Goal: Information Seeking & Learning: Learn about a topic

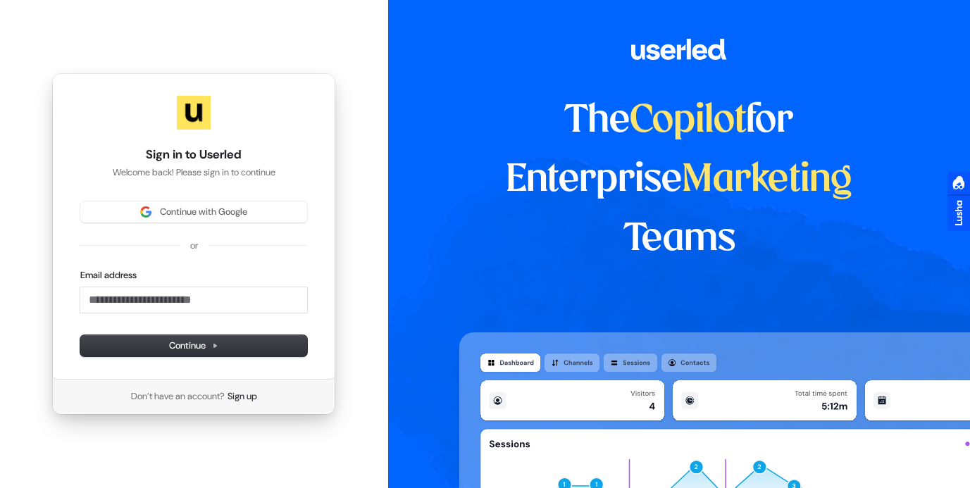
click at [190, 224] on div "Continue with Google or Email address Continue" at bounding box center [193, 278] width 227 height 155
click at [183, 218] on button "Continue with Google" at bounding box center [193, 211] width 227 height 21
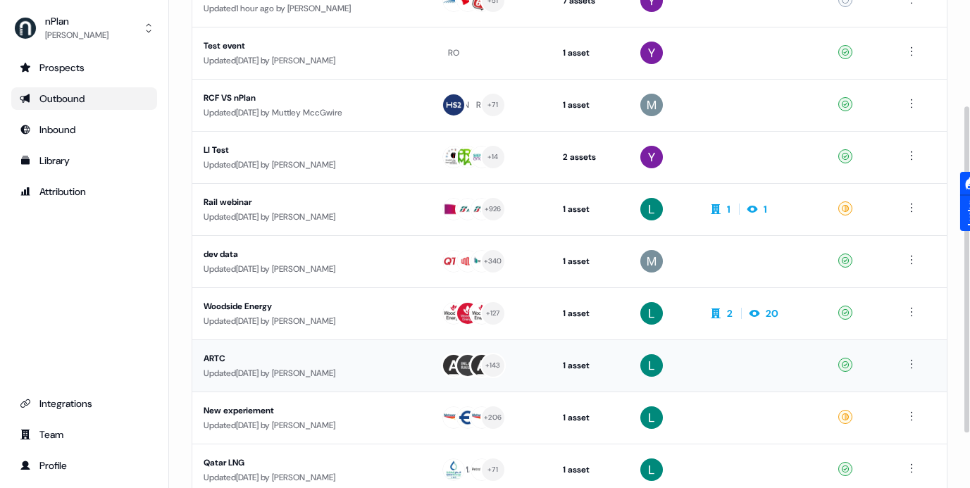
scroll to position [240, 0]
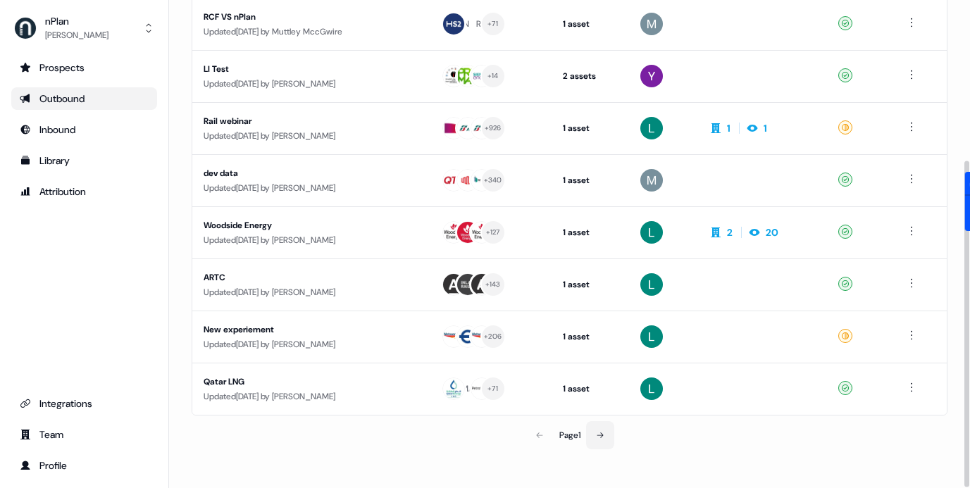
click at [600, 440] on button at bounding box center [600, 435] width 28 height 28
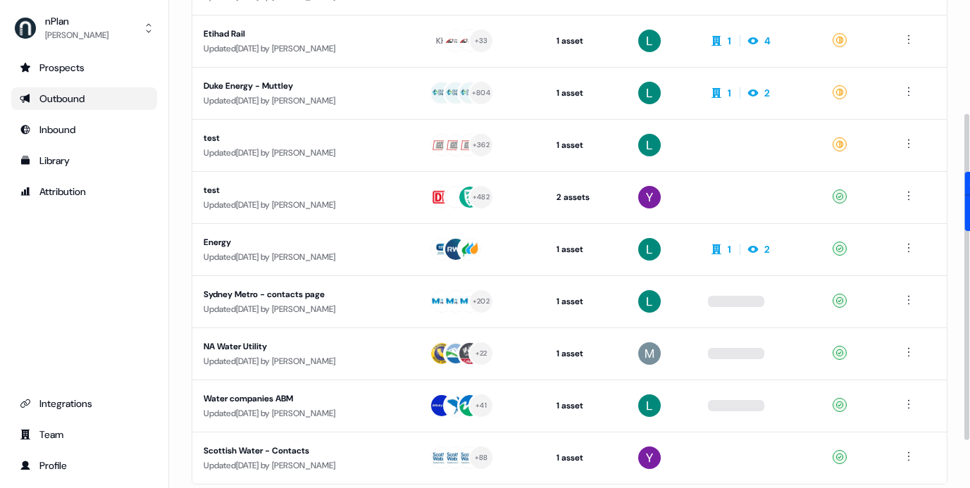
scroll to position [165, 0]
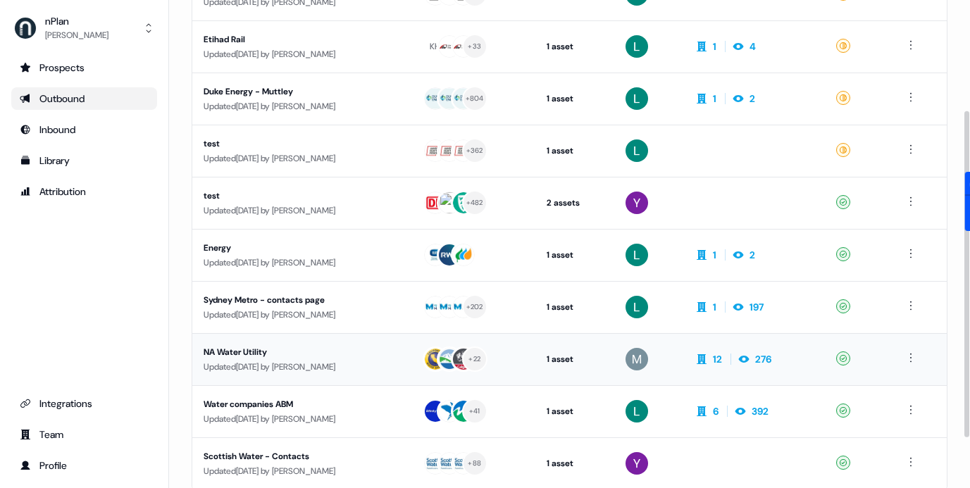
click at [272, 358] on div "NA Water Utility" at bounding box center [302, 352] width 197 height 14
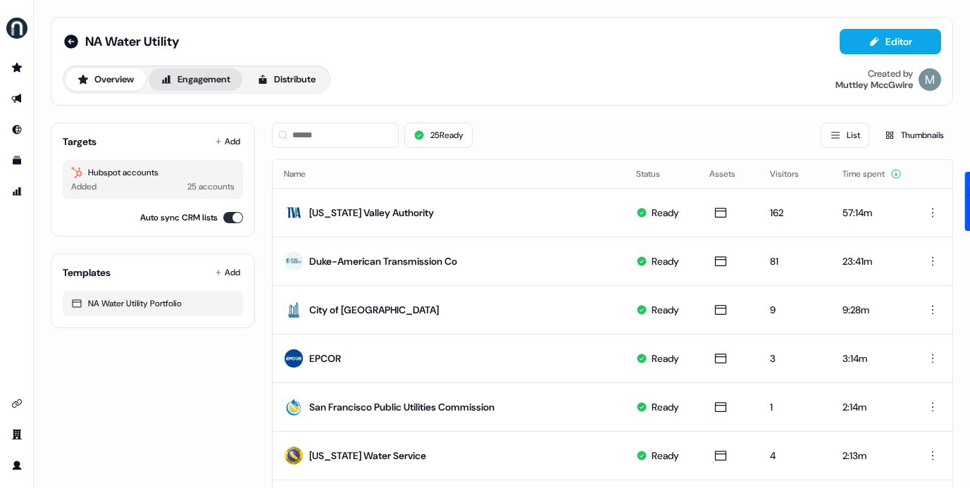
click at [196, 73] on button "Engagement" at bounding box center [196, 79] width 94 height 23
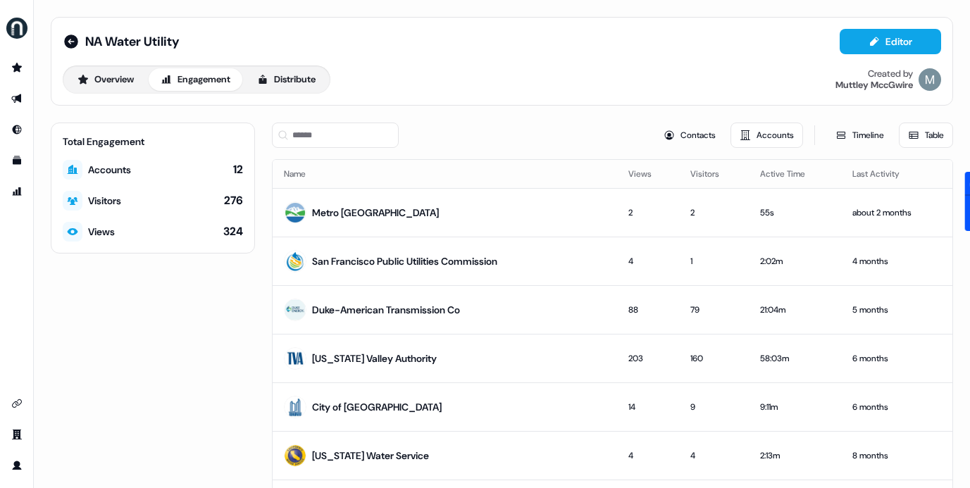
click at [917, 140] on button "Table" at bounding box center [926, 135] width 54 height 25
click at [908, 133] on icon at bounding box center [913, 135] width 11 height 11
click at [855, 133] on button "Timeline" at bounding box center [859, 135] width 67 height 25
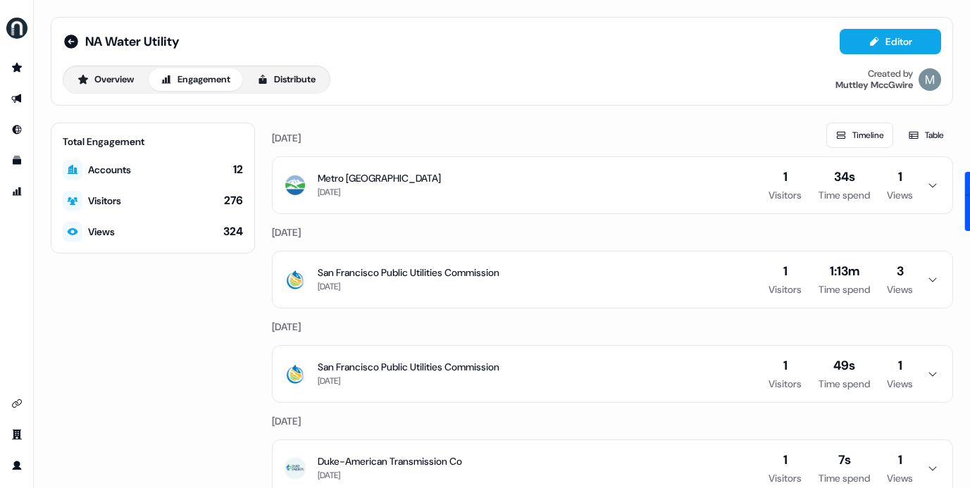
click at [108, 209] on div "Visitors" at bounding box center [92, 201] width 58 height 20
click at [87, 201] on div "Visitors" at bounding box center [92, 201] width 58 height 20
click at [68, 201] on icon at bounding box center [73, 201] width 11 height 8
click at [921, 137] on button "Table" at bounding box center [926, 135] width 54 height 25
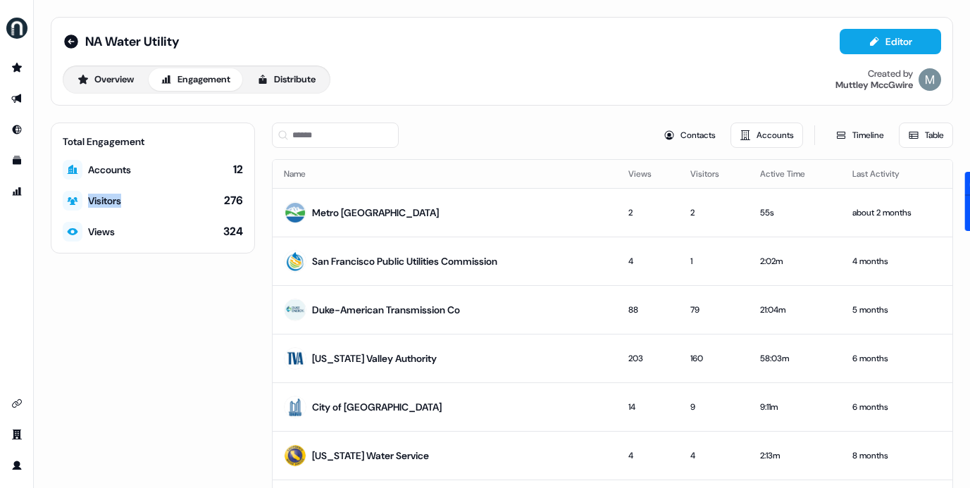
click at [687, 171] on th "Visitors" at bounding box center [714, 174] width 70 height 28
click at [671, 134] on button "Contacts" at bounding box center [689, 135] width 70 height 25
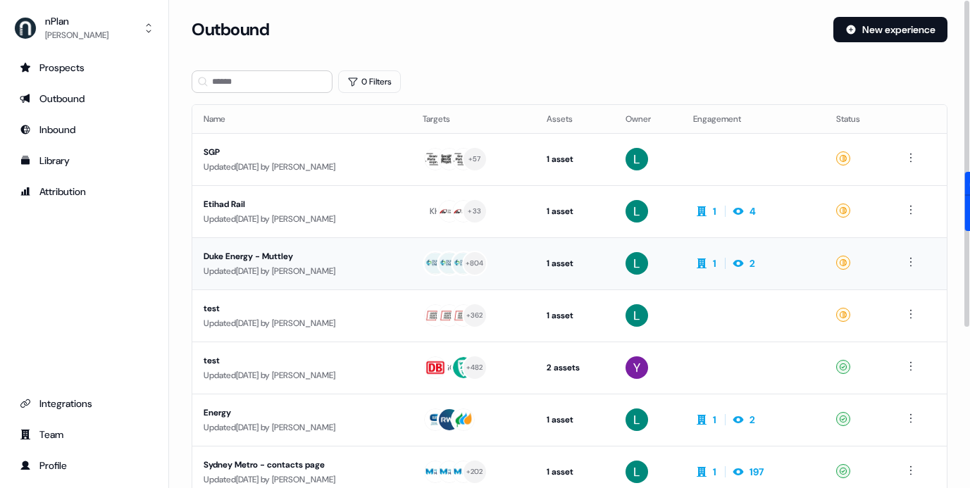
scroll to position [240, 0]
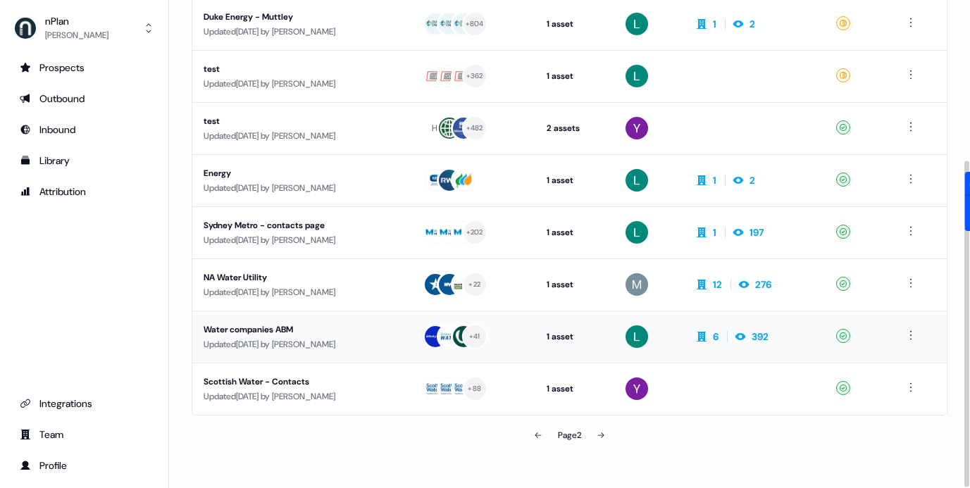
click at [383, 335] on div "Water companies ABM" at bounding box center [302, 330] width 197 height 14
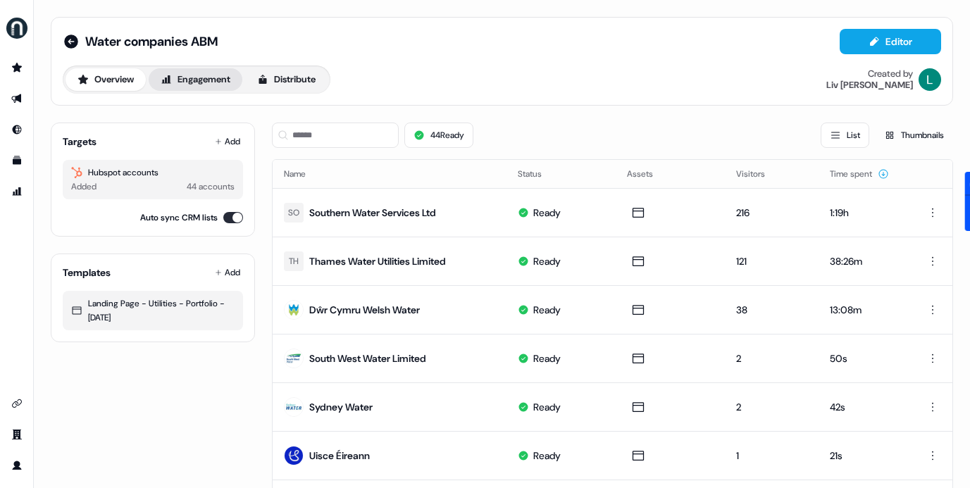
click at [218, 81] on button "Engagement" at bounding box center [196, 79] width 94 height 23
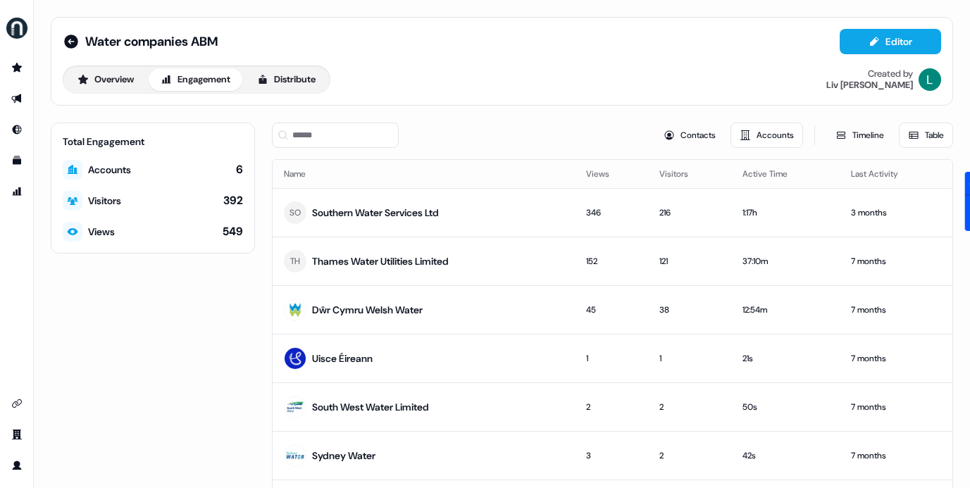
click at [221, 211] on div "Total Engagement Accounts 6 Visitors 392 Views 549" at bounding box center [153, 188] width 204 height 131
click at [220, 203] on div "Visitors 392" at bounding box center [153, 201] width 180 height 20
click at [380, 204] on div "SO Southern Water Services Ltd" at bounding box center [361, 212] width 155 height 25
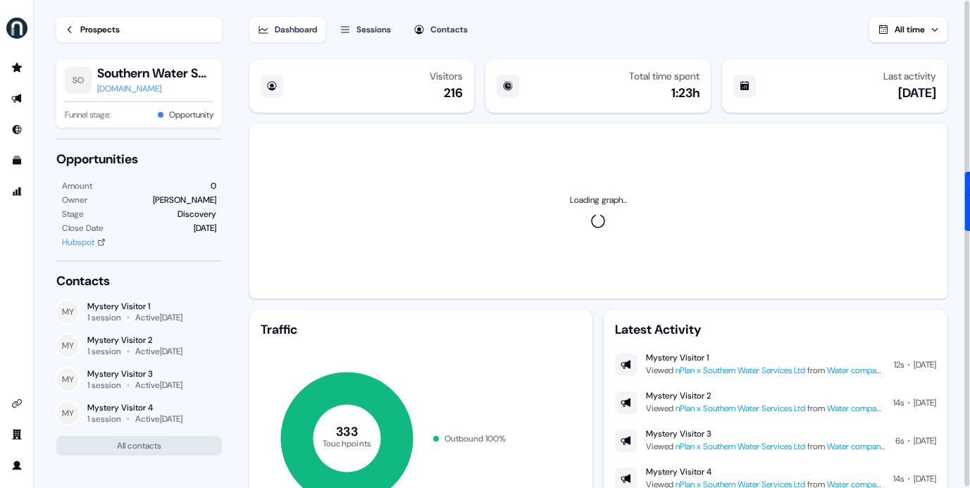
click at [457, 97] on div "216" at bounding box center [453, 93] width 19 height 17
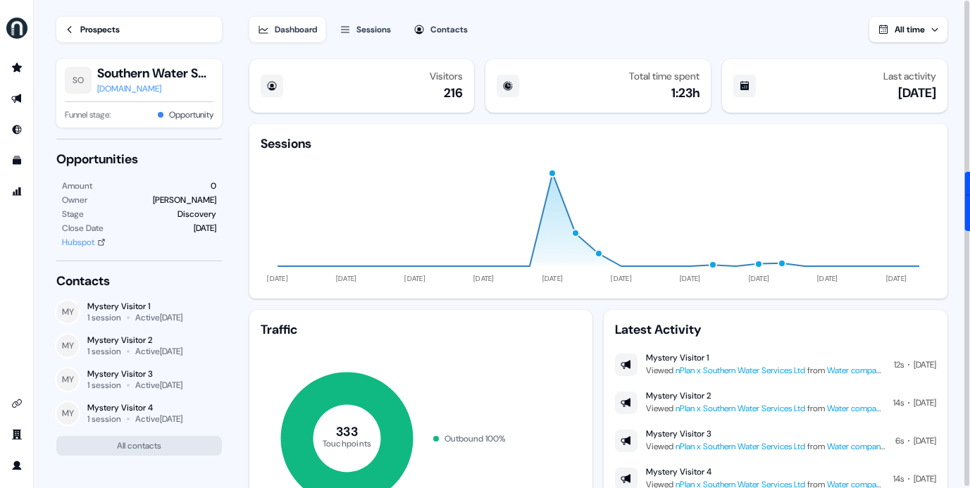
click at [73, 34] on icon at bounding box center [70, 30] width 10 height 10
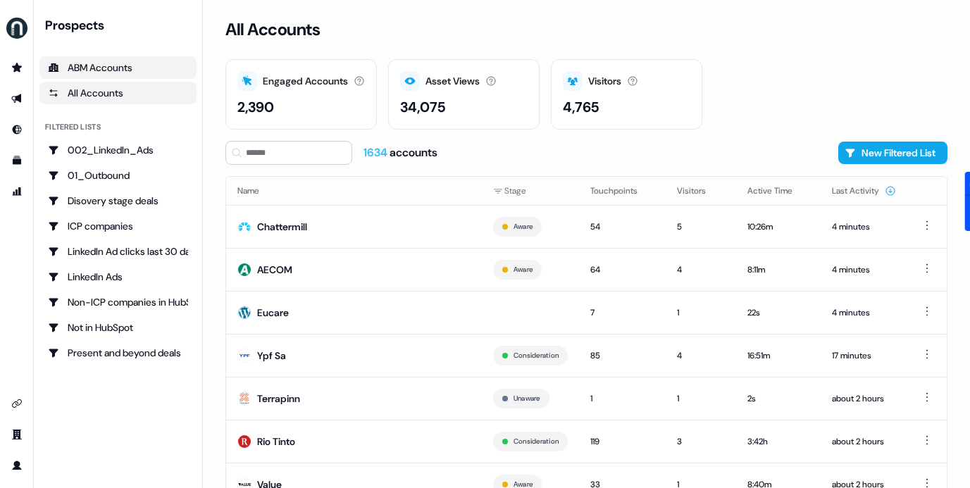
click at [91, 66] on div "ABM Accounts" at bounding box center [118, 68] width 140 height 14
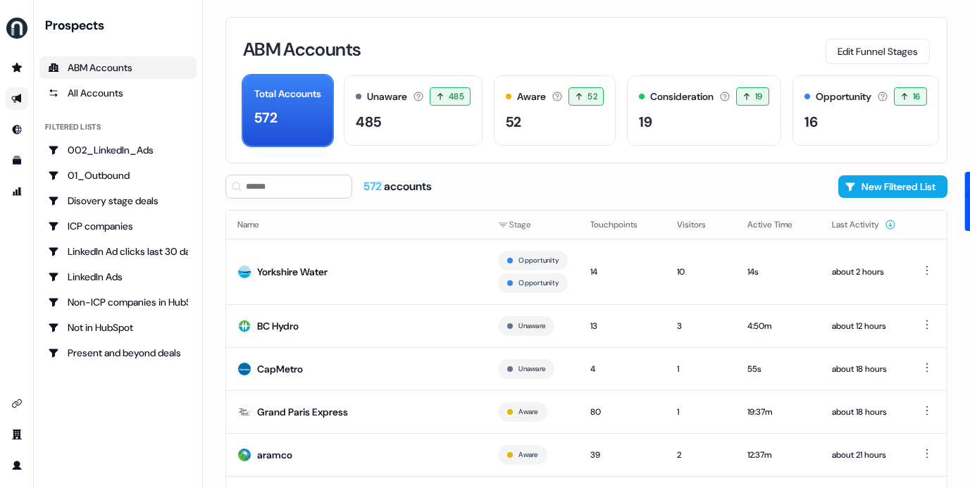
click at [19, 90] on link "Go to outbound experience" at bounding box center [17, 98] width 23 height 23
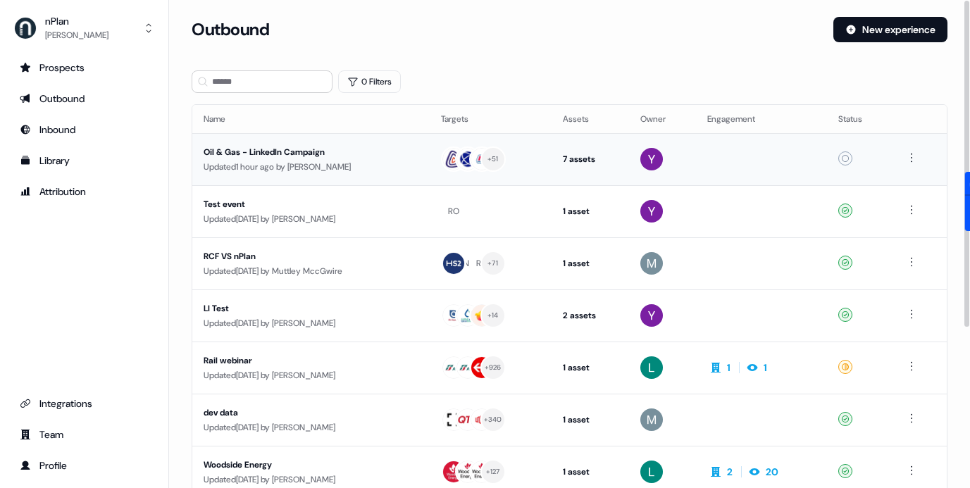
click at [318, 156] on div "Oil & Gas - LinkedIn Campaign" at bounding box center [311, 152] width 215 height 14
click at [333, 149] on div "Oil & Gas - LinkedIn Campaign" at bounding box center [311, 152] width 215 height 14
click at [307, 268] on div "Updated [DATE] by [PERSON_NAME]" at bounding box center [311, 271] width 215 height 14
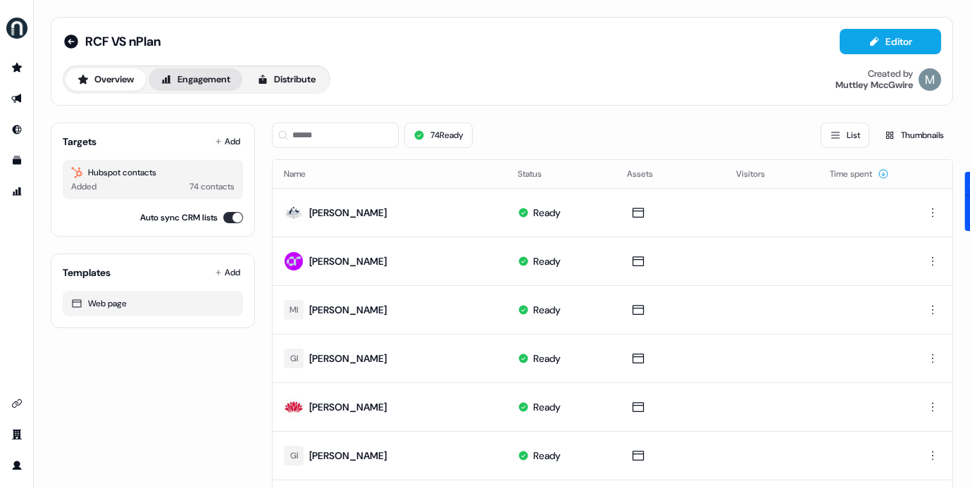
click at [201, 78] on button "Engagement" at bounding box center [196, 79] width 94 height 23
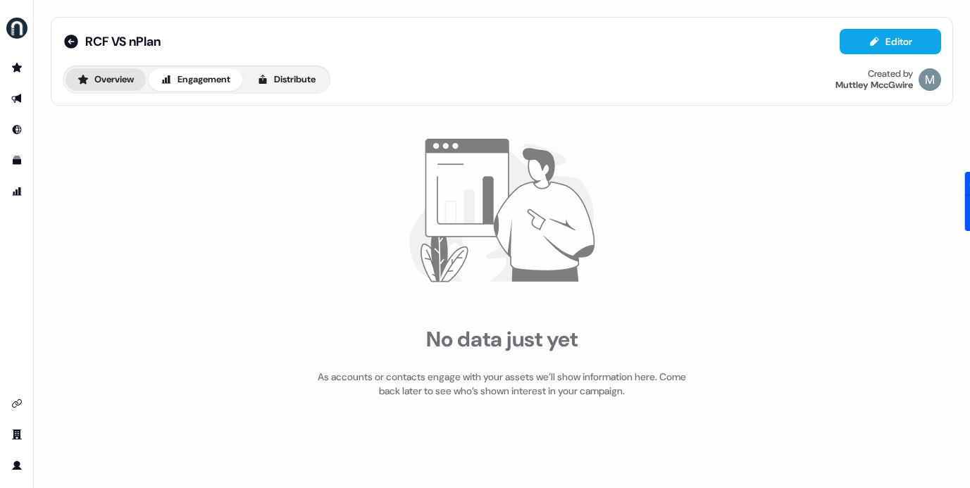
click at [114, 70] on button "Overview" at bounding box center [106, 79] width 80 height 23
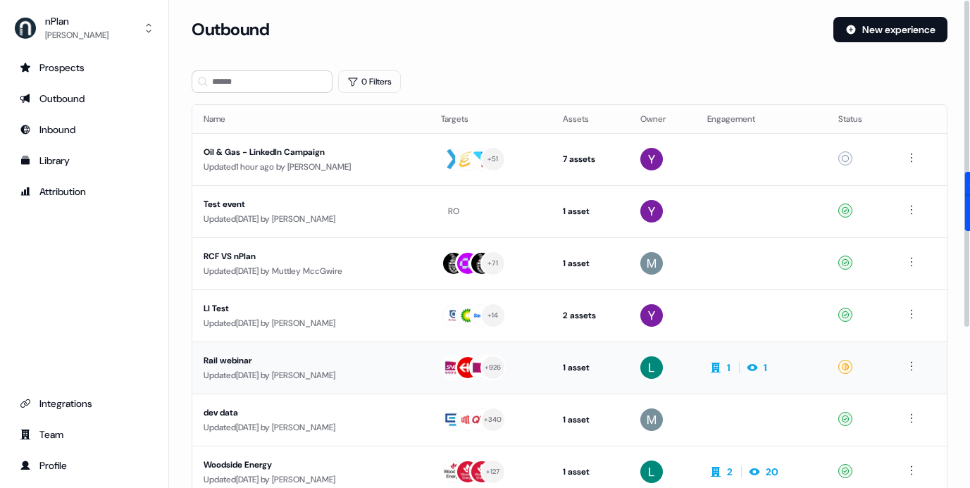
click at [347, 361] on div "Rail webinar" at bounding box center [311, 361] width 215 height 14
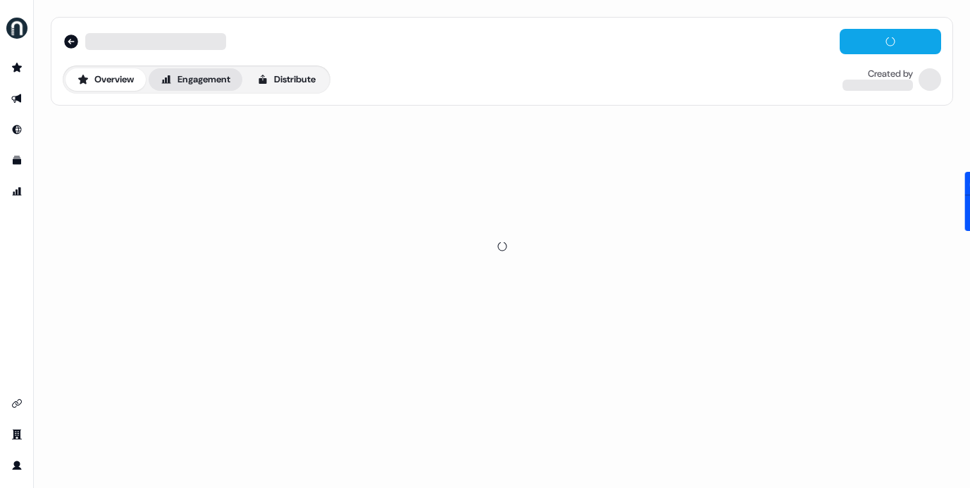
click at [206, 76] on button "Engagement" at bounding box center [196, 79] width 94 height 23
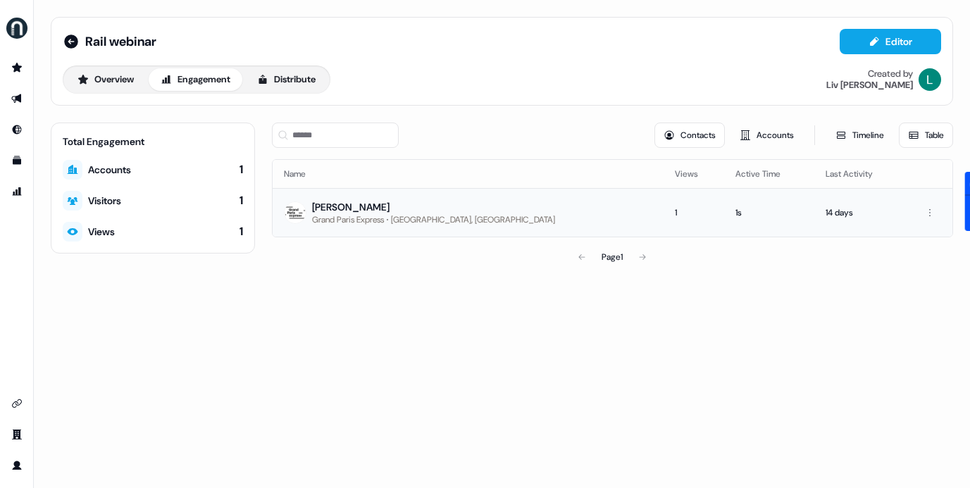
click at [555, 228] on td "[PERSON_NAME] Grand Paris Express [GEOGRAPHIC_DATA], [GEOGRAPHIC_DATA]" at bounding box center [468, 212] width 391 height 49
click at [930, 210] on html "For the best experience switch devices to a bigger screen. Go to [DOMAIN_NAME] …" at bounding box center [485, 244] width 970 height 488
click at [113, 209] on div "Visitors" at bounding box center [92, 201] width 58 height 20
click at [364, 197] on td "[PERSON_NAME] Grand Paris Express [GEOGRAPHIC_DATA], [GEOGRAPHIC_DATA]" at bounding box center [468, 212] width 391 height 49
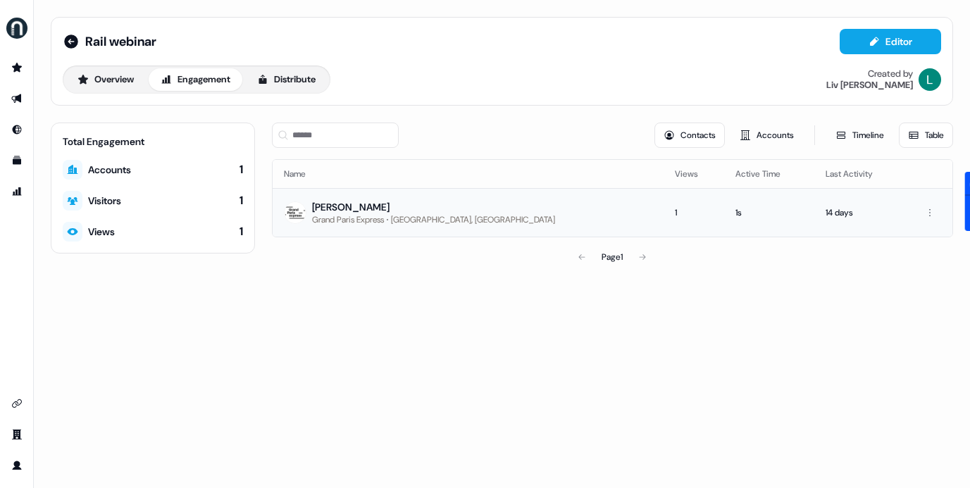
click at [364, 197] on td "[PERSON_NAME] Grand Paris Express [GEOGRAPHIC_DATA], [GEOGRAPHIC_DATA]" at bounding box center [468, 212] width 391 height 49
click at [17, 124] on icon "Go to Inbound" at bounding box center [16, 129] width 11 height 11
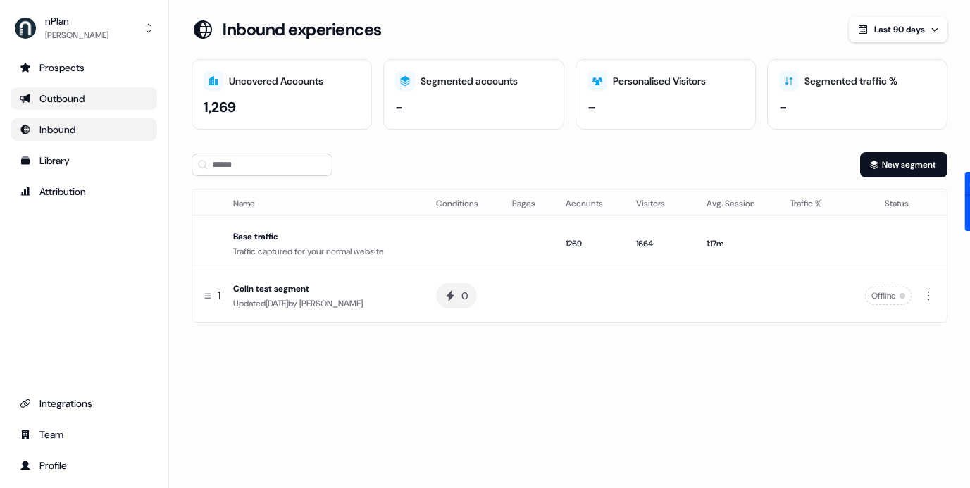
click at [54, 96] on div "Outbound" at bounding box center [84, 99] width 129 height 14
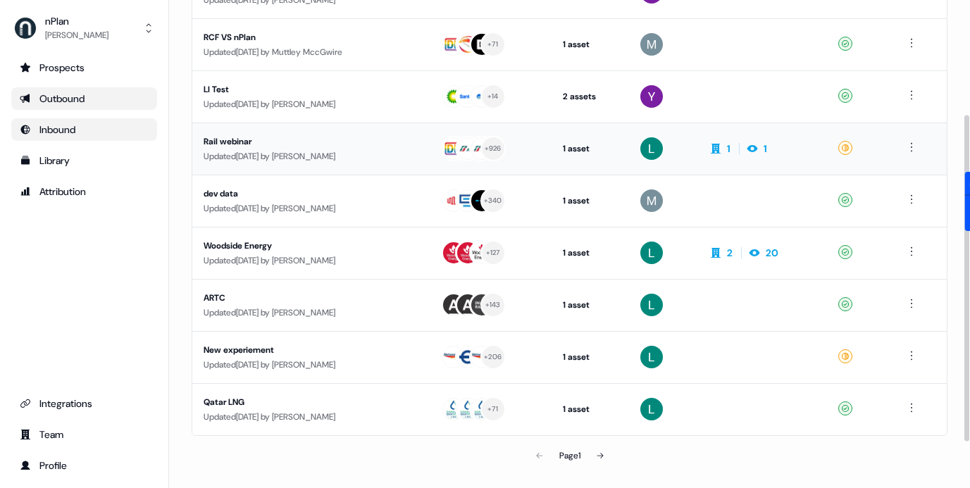
scroll to position [220, 0]
click at [361, 264] on div "Updated [DATE] by [PERSON_NAME]" at bounding box center [311, 260] width 215 height 14
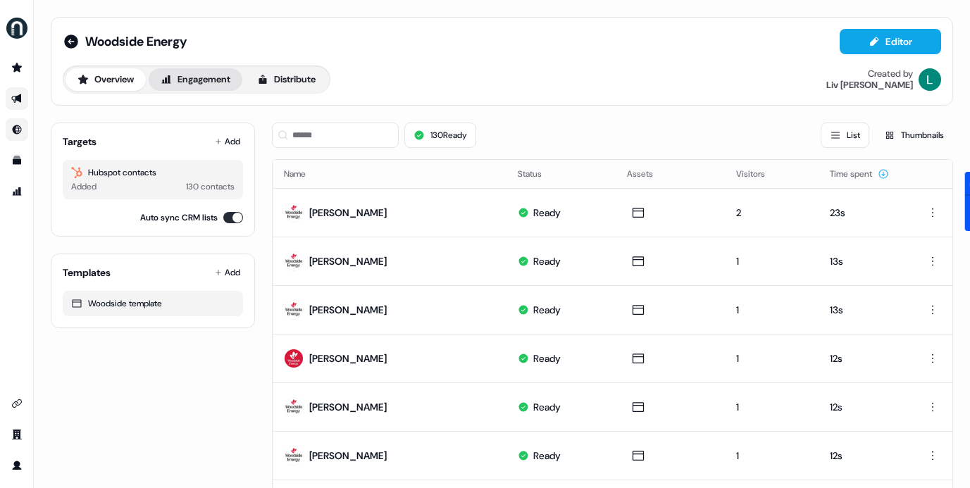
click at [199, 68] on button "Engagement" at bounding box center [196, 79] width 94 height 23
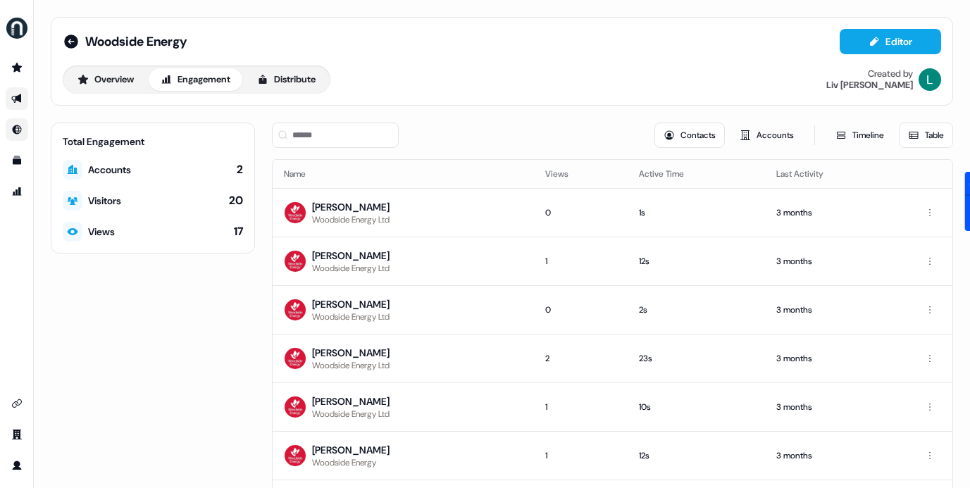
click at [124, 202] on div "Visitors 20" at bounding box center [153, 201] width 180 height 20
click at [221, 207] on div "Visitors 20" at bounding box center [153, 201] width 180 height 20
click at [667, 135] on button "Contacts" at bounding box center [689, 135] width 70 height 25
click at [664, 133] on icon at bounding box center [669, 135] width 11 height 11
click at [855, 132] on button "Timeline" at bounding box center [859, 135] width 67 height 25
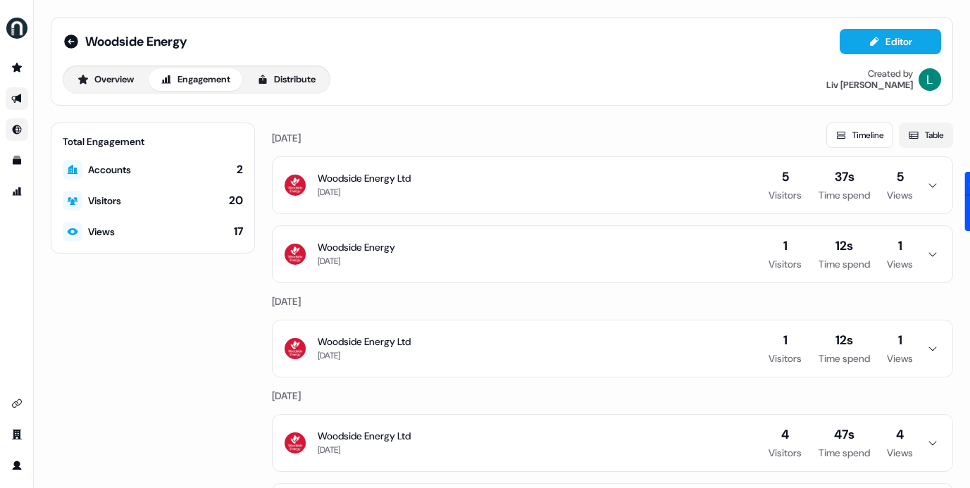
click at [923, 145] on button "Table" at bounding box center [926, 135] width 54 height 25
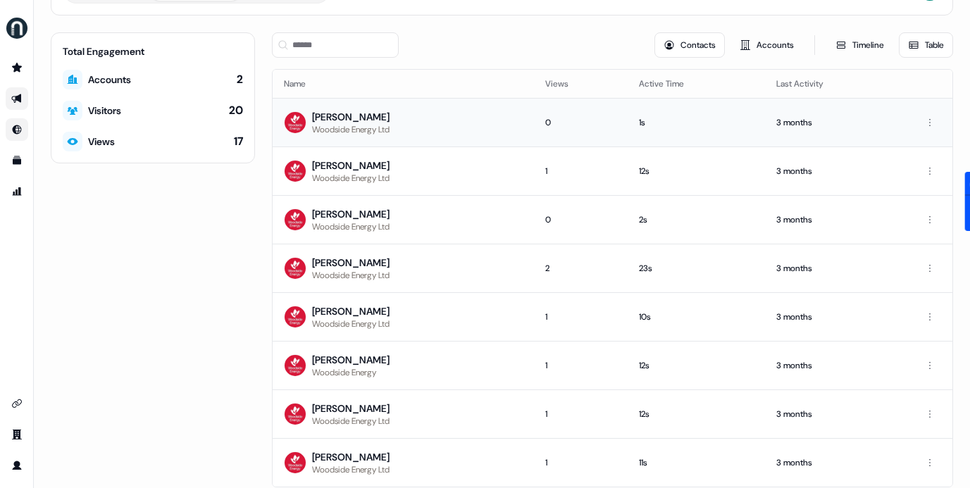
scroll to position [139, 0]
